Goal: Check status: Check status

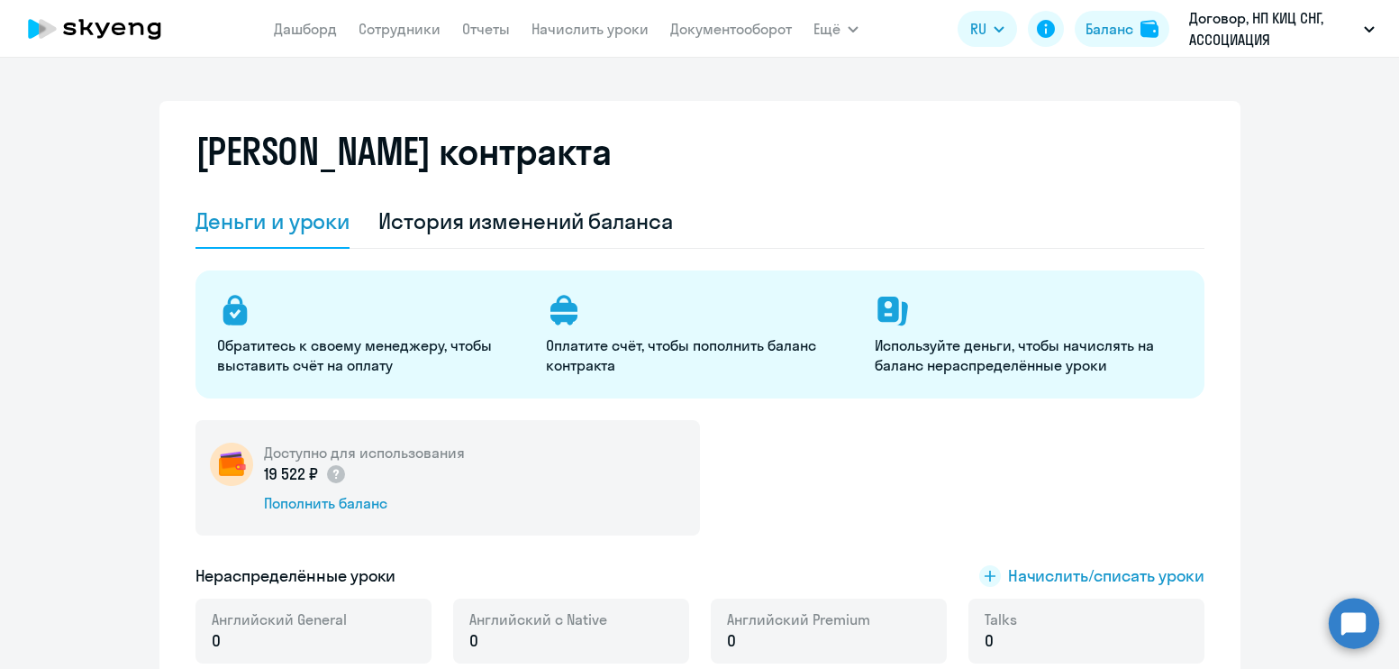
select select "english_adult_not_native_speaker"
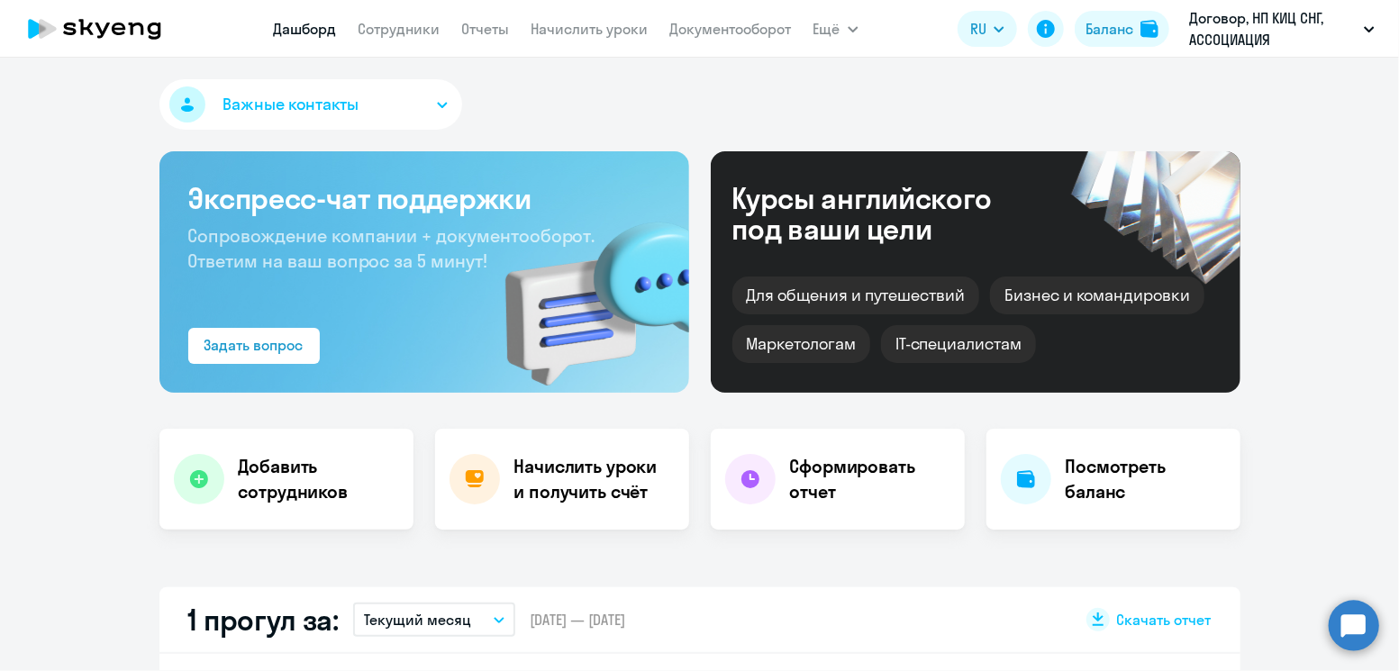
select select "30"
click at [399, 32] on link "Сотрудники" at bounding box center [400, 29] width 82 height 18
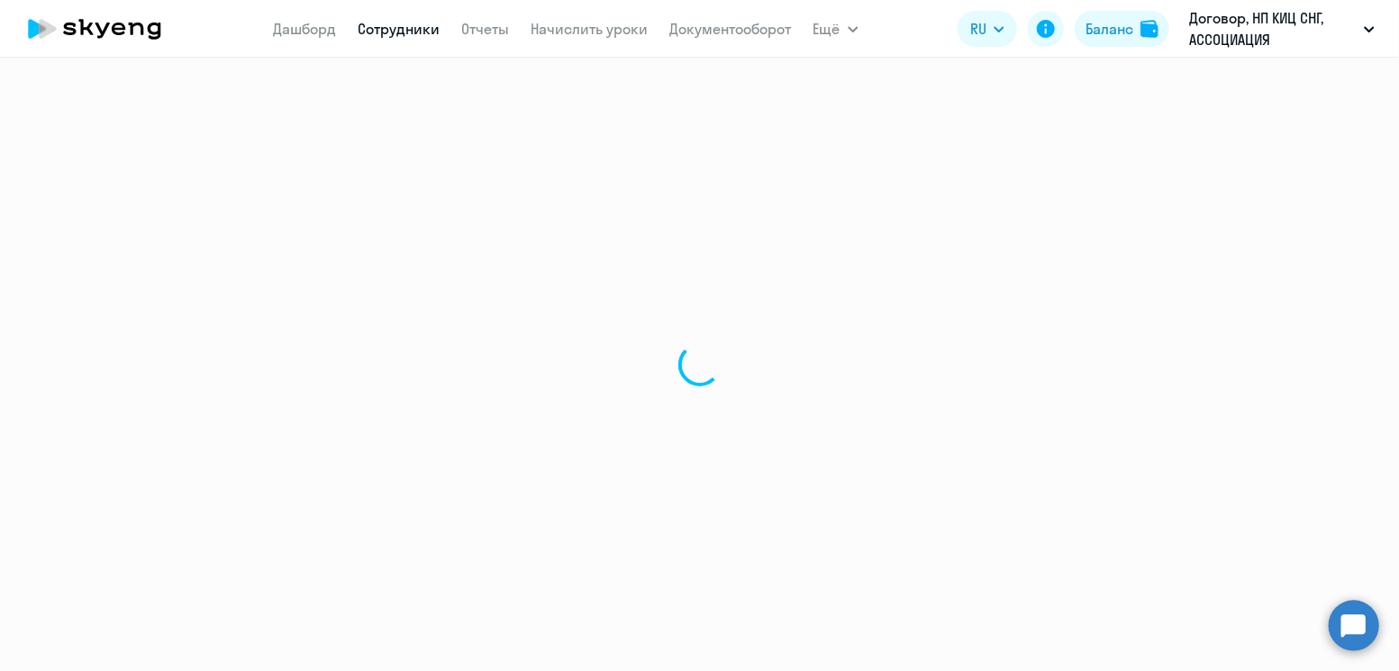
select select "30"
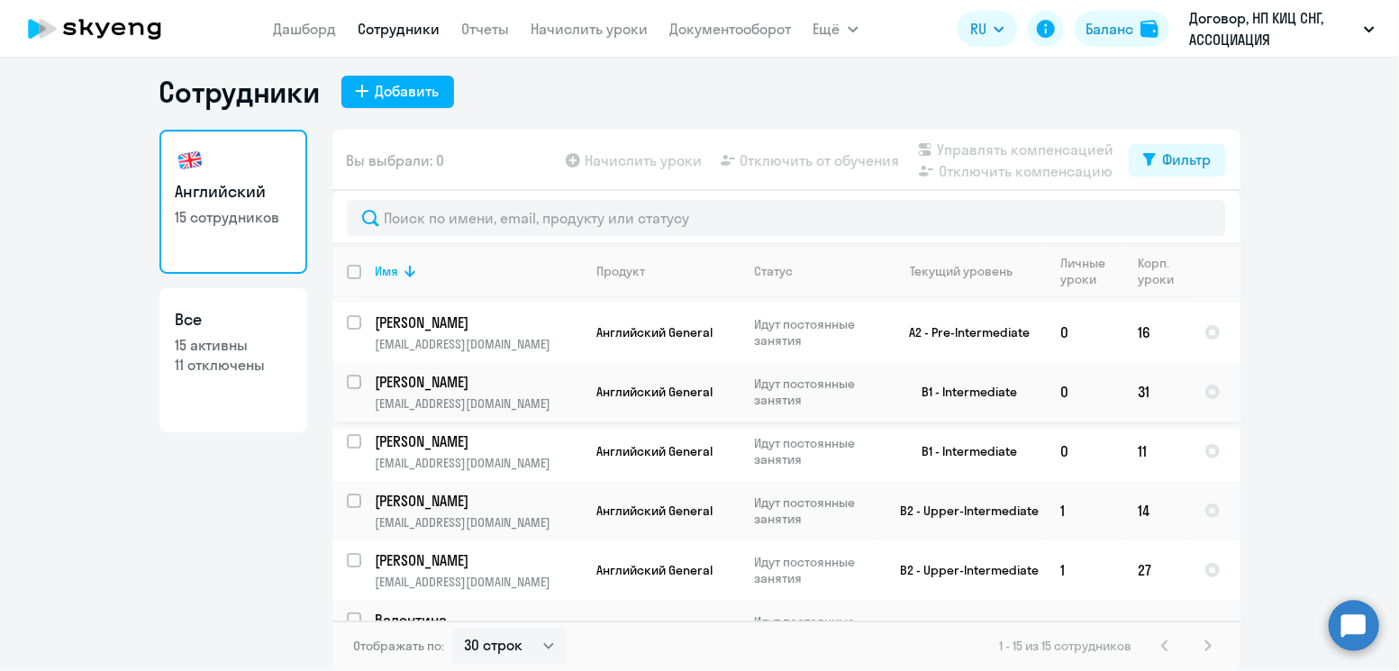
scroll to position [280, 0]
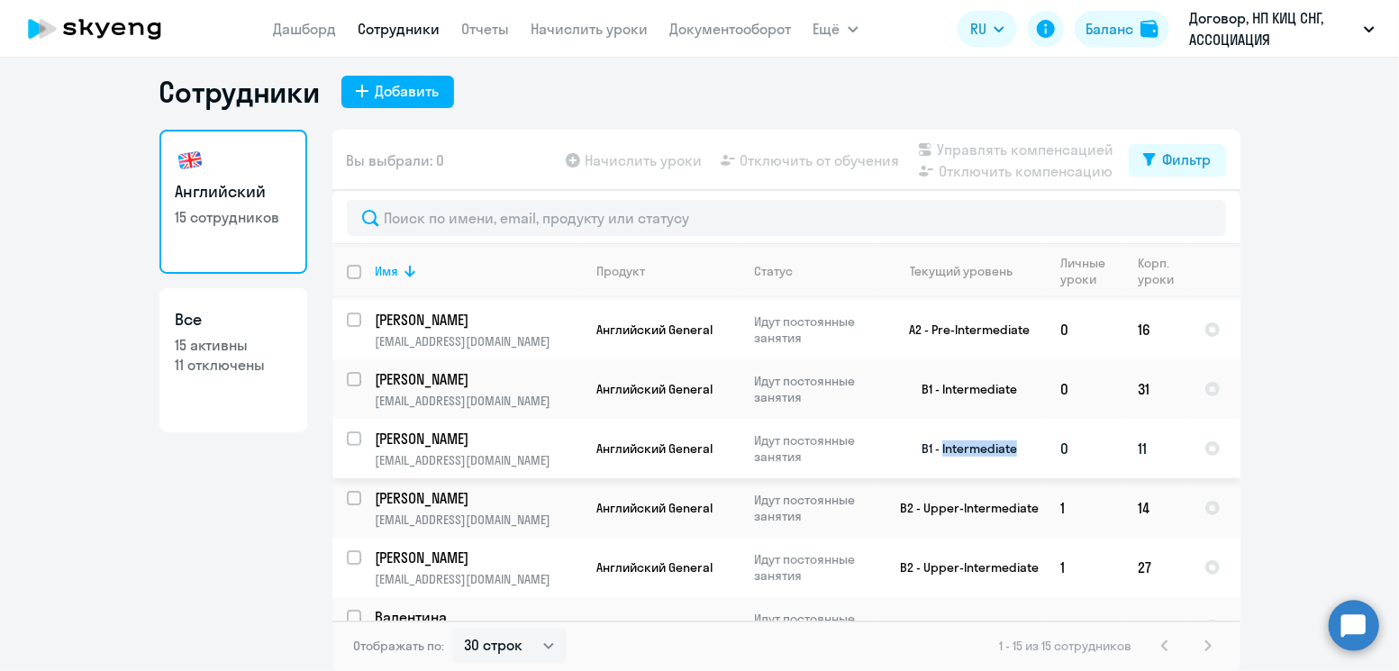
drag, startPoint x: 1014, startPoint y: 450, endPoint x: 934, endPoint y: 448, distance: 80.2
click at [934, 448] on td "B1 - Intermediate" at bounding box center [963, 448] width 168 height 59
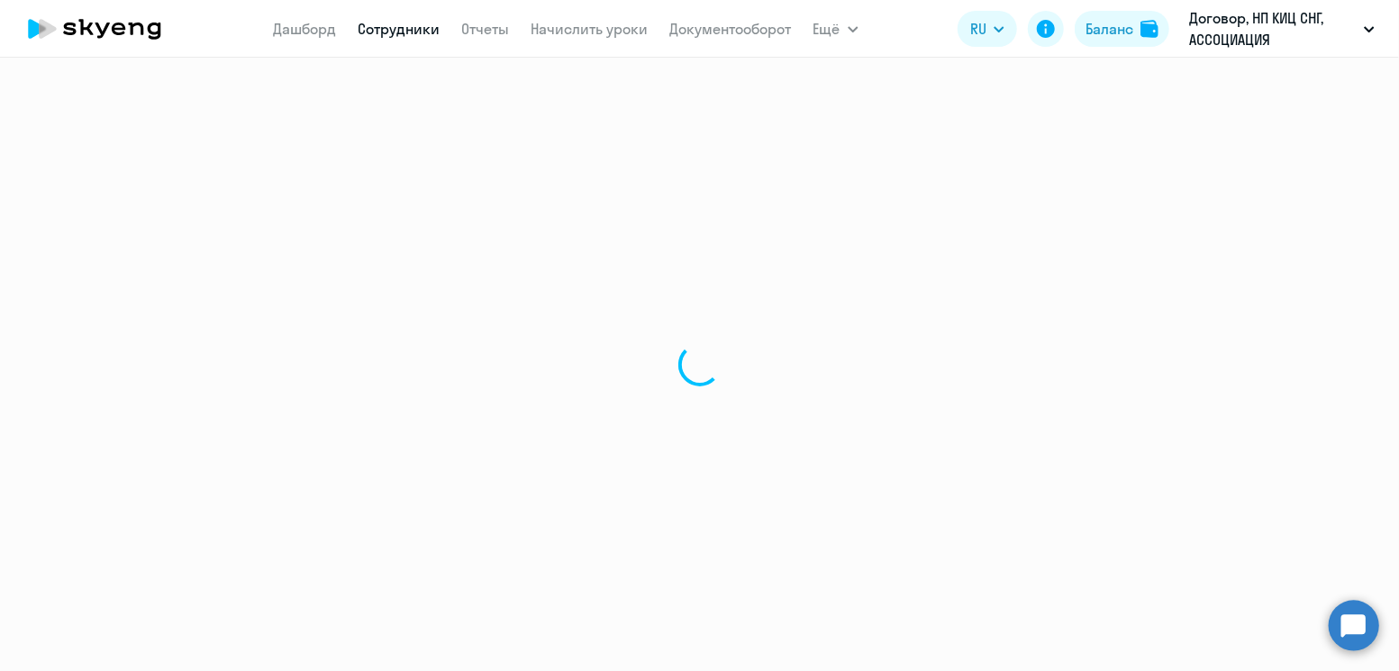
select select "english"
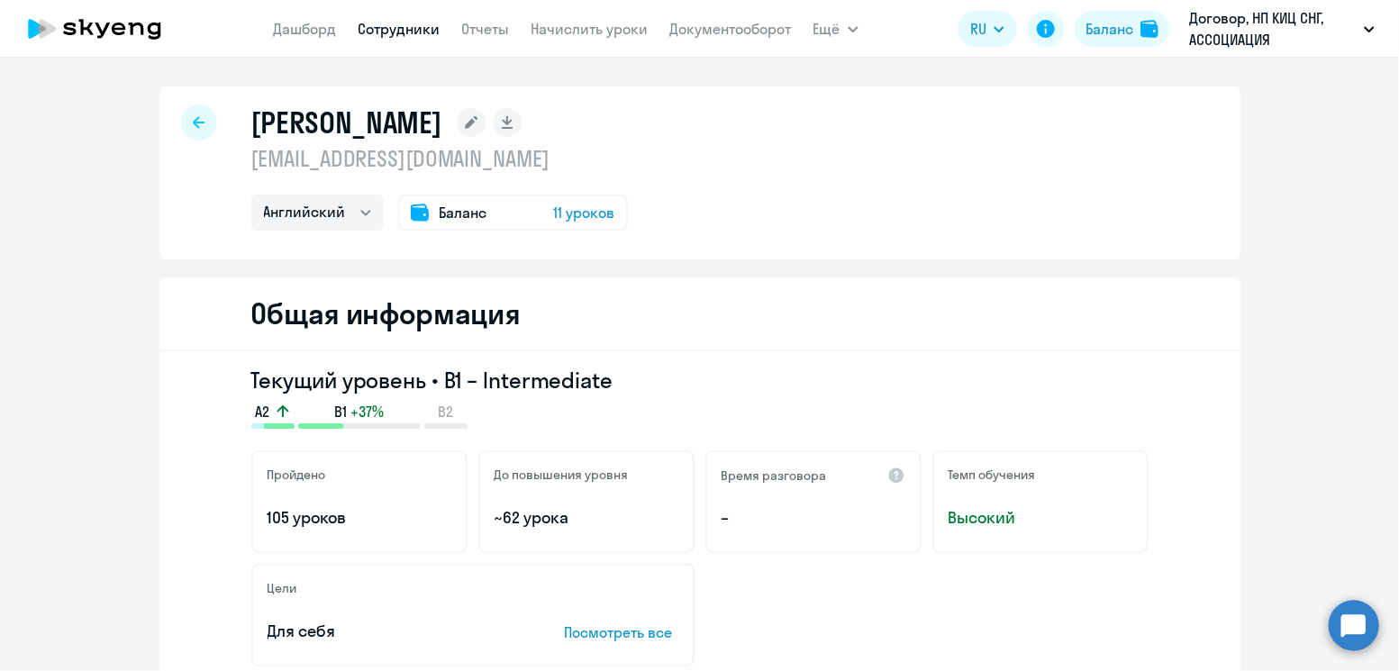
click at [507, 424] on div "A2 B1 +37% B2" at bounding box center [699, 415] width 897 height 27
click at [675, 366] on h3 "Текущий уровень • B1 – Intermediate" at bounding box center [699, 380] width 897 height 29
